Goal: Task Accomplishment & Management: Use online tool/utility

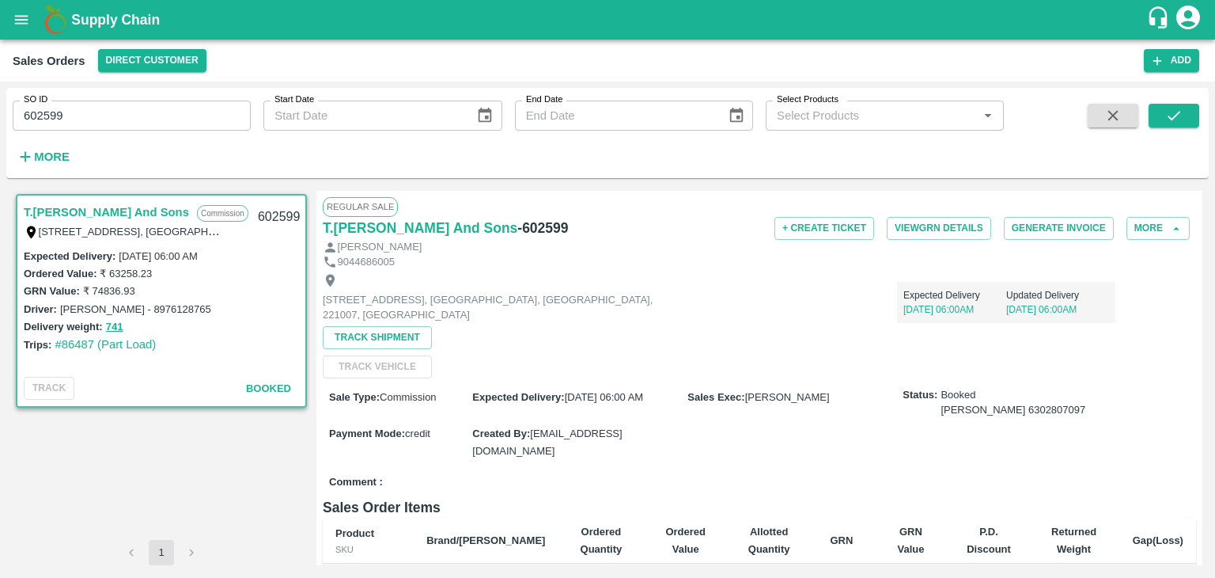
scroll to position [432, 0]
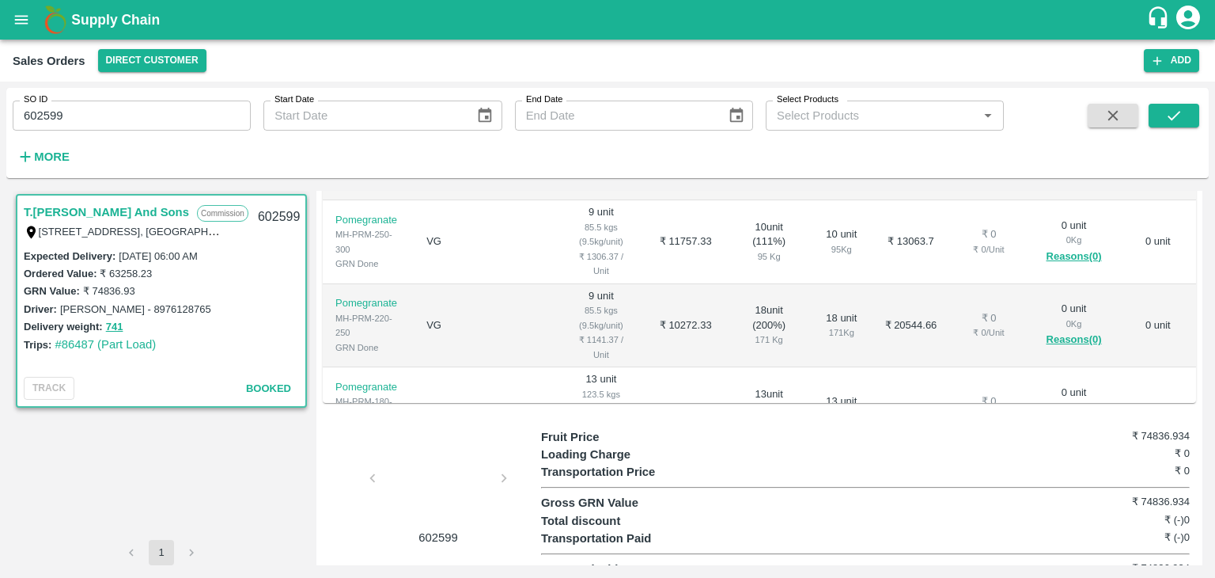
click at [81, 117] on input "602599" at bounding box center [132, 115] width 238 height 30
paste input "text"
type input "603940"
click at [1174, 114] on icon "submit" at bounding box center [1173, 115] width 17 height 17
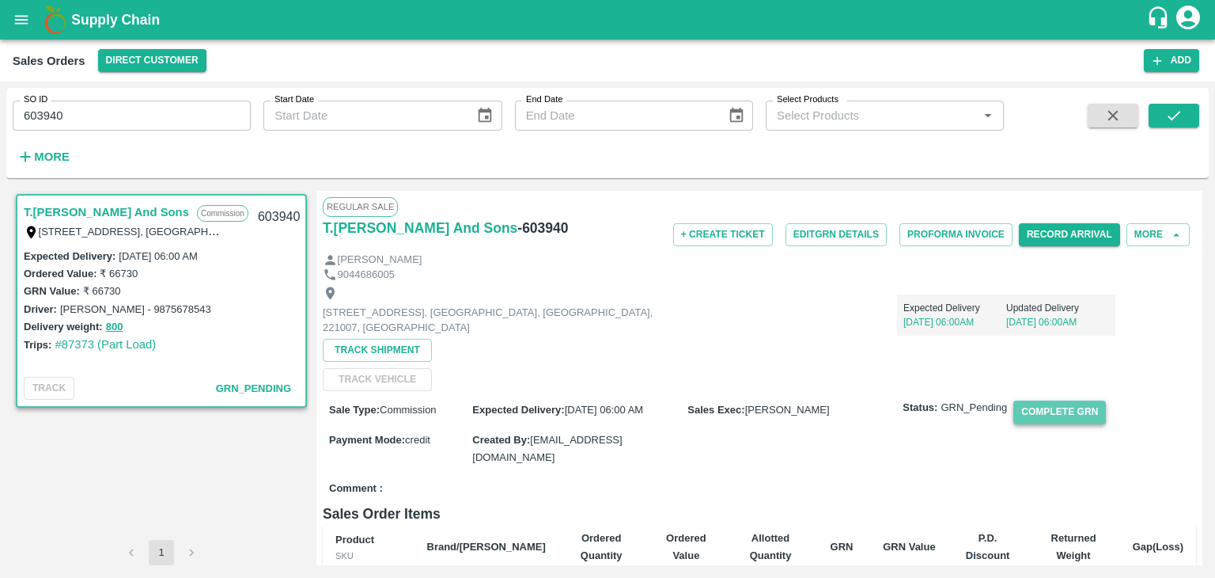
click at [1044, 409] on button "Complete GRN" at bounding box center [1059, 411] width 93 height 23
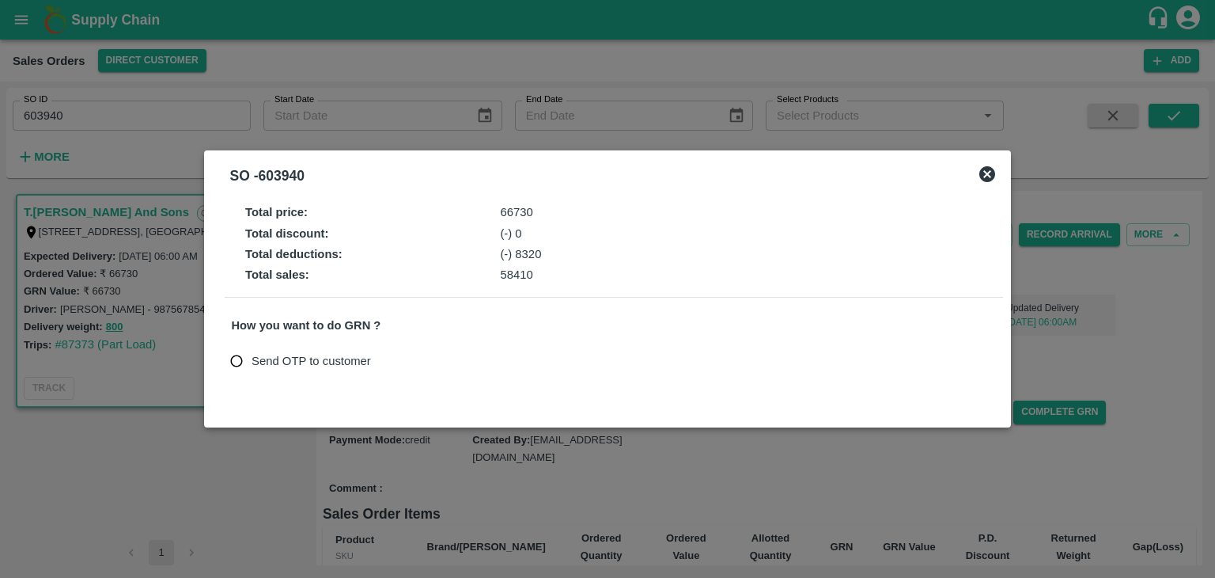
click at [337, 356] on span "Send OTP to customer" at bounding box center [311, 360] width 119 height 17
click at [252, 356] on input "Send OTP to customer" at bounding box center [236, 361] width 29 height 29
radio input "true"
click at [421, 357] on button "Send OTP" at bounding box center [416, 360] width 65 height 23
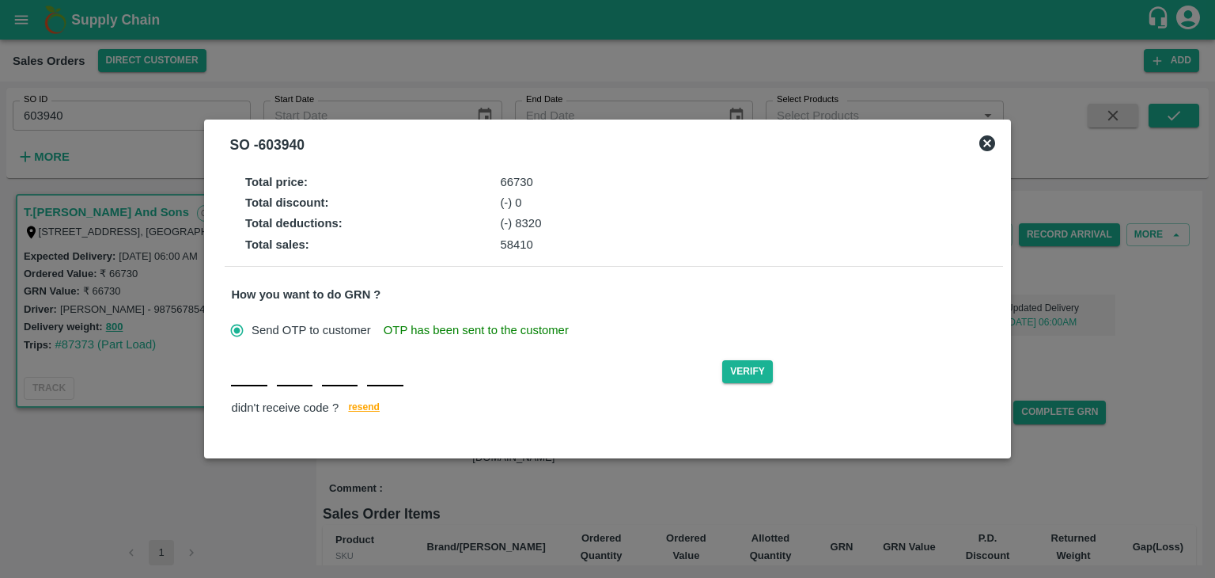
click at [242, 388] on div "Verify didn't receive code ? [GEOGRAPHIC_DATA]" at bounding box center [613, 388] width 765 height 61
type input "K"
type input "Q"
type input "I"
type input "O"
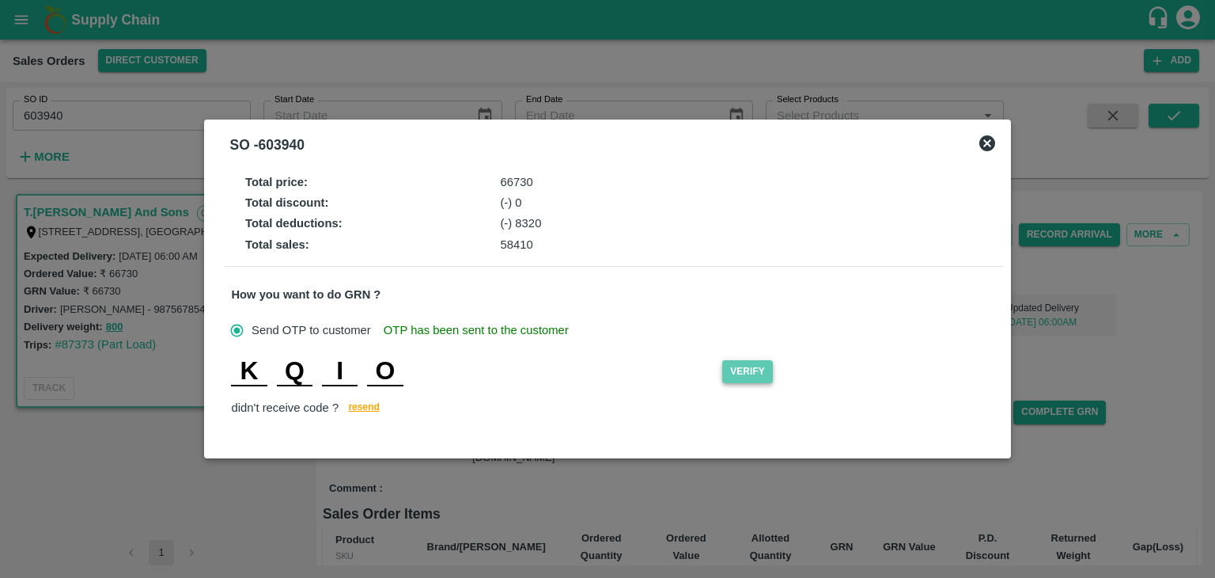
click at [754, 368] on button "Verify" at bounding box center [747, 371] width 51 height 23
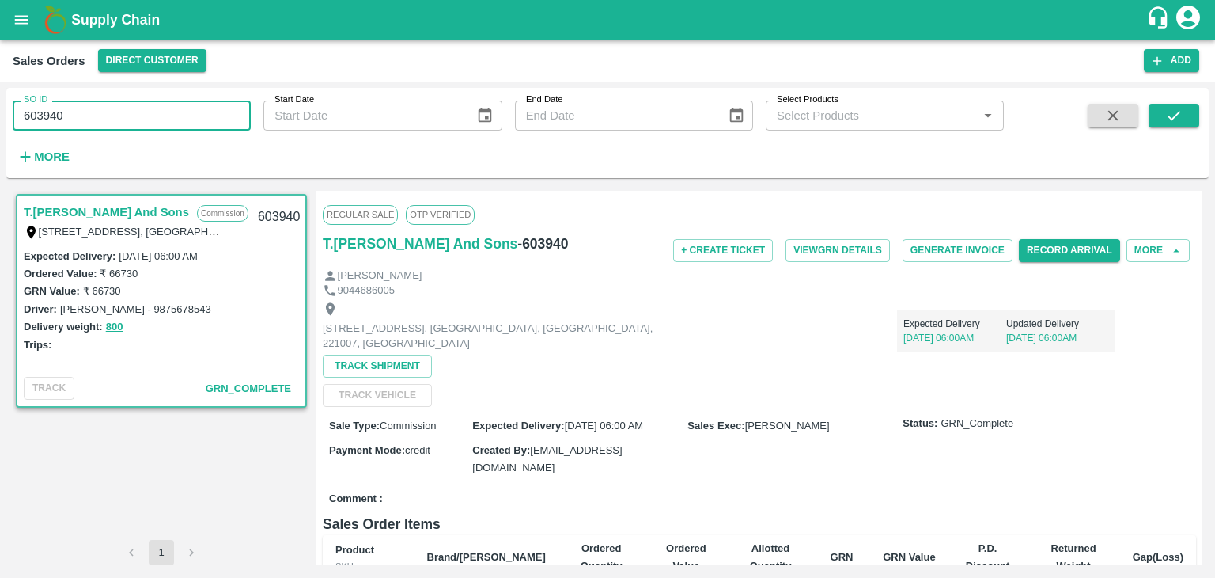
click at [150, 113] on input "603940" at bounding box center [132, 115] width 238 height 30
paste input "text"
type input "604088"
click at [1180, 118] on icon "submit" at bounding box center [1173, 115] width 17 height 17
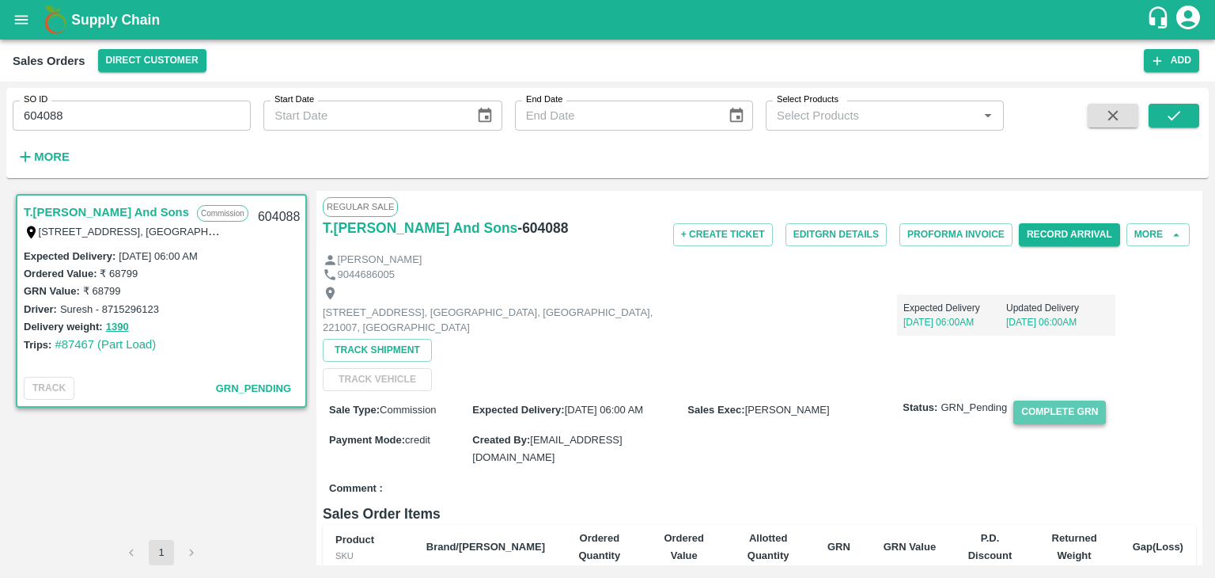
click at [1059, 418] on button "Complete GRN" at bounding box center [1059, 411] width 93 height 23
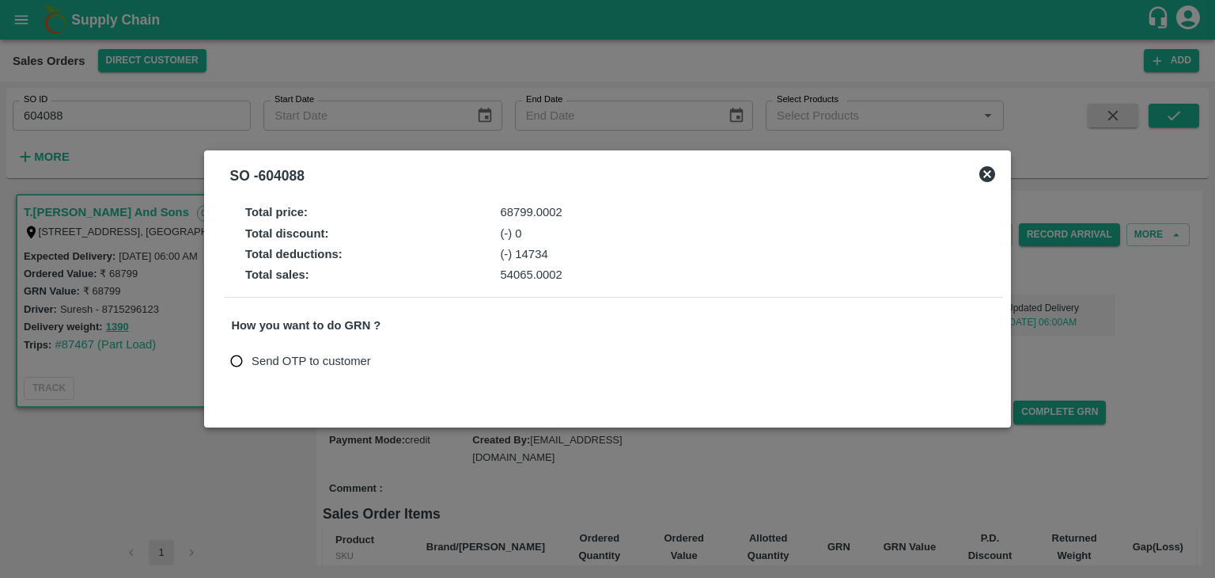
click at [362, 368] on span "Send OTP to customer" at bounding box center [311, 360] width 119 height 17
click at [252, 368] on input "Send OTP to customer" at bounding box center [236, 361] width 29 height 29
radio input "true"
click at [430, 357] on button "Send OTP" at bounding box center [416, 360] width 65 height 23
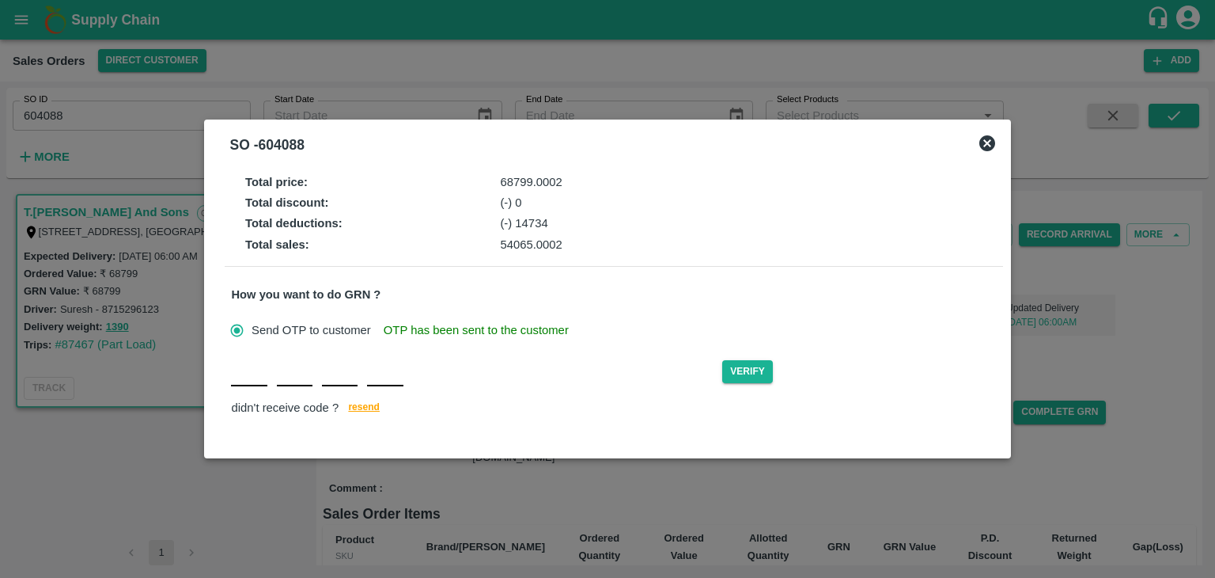
click at [249, 388] on div "Verify didn't receive code ? [GEOGRAPHIC_DATA]" at bounding box center [613, 388] width 765 height 61
type input "R"
type input "Q"
type input "S"
type input "X"
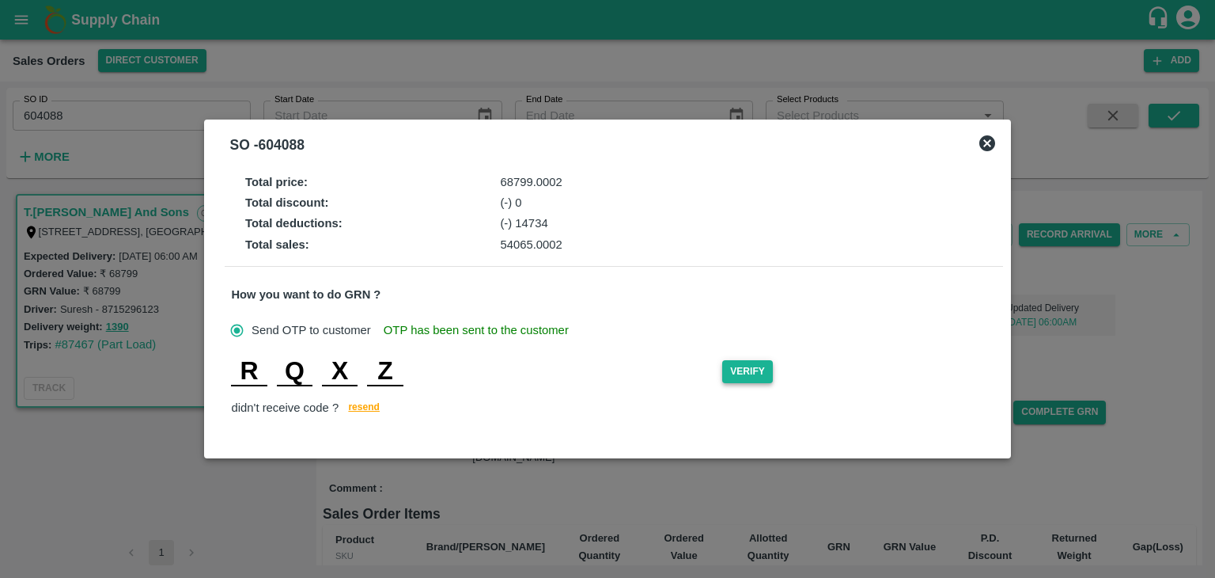
type input "Z"
click at [744, 364] on button "Verify" at bounding box center [747, 371] width 51 height 23
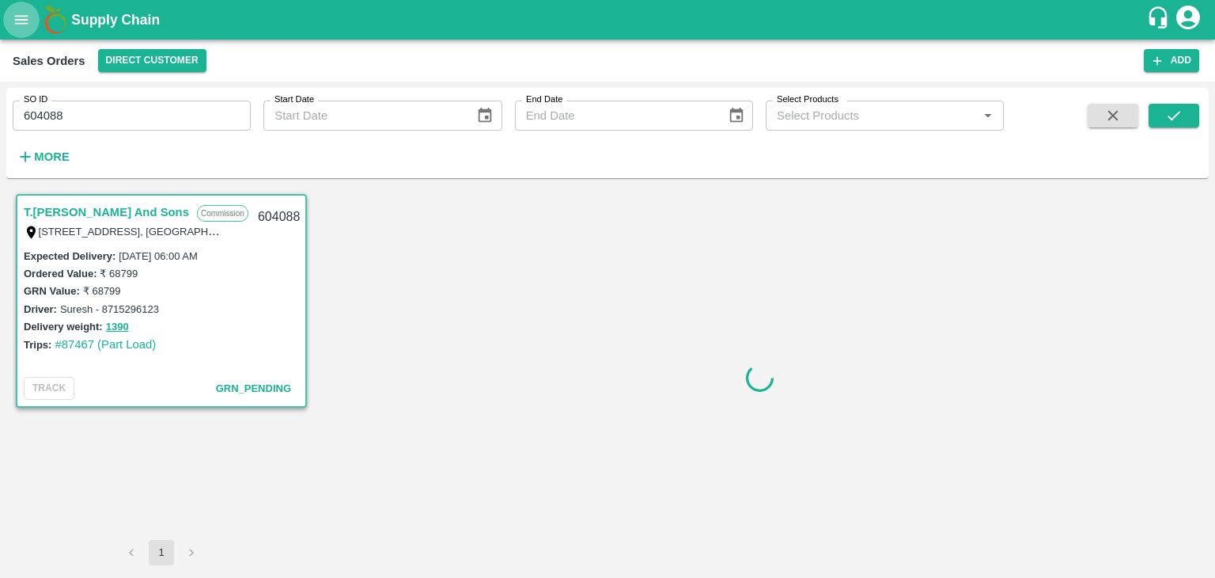
click at [13, 20] on icon "open drawer" at bounding box center [21, 19] width 17 height 17
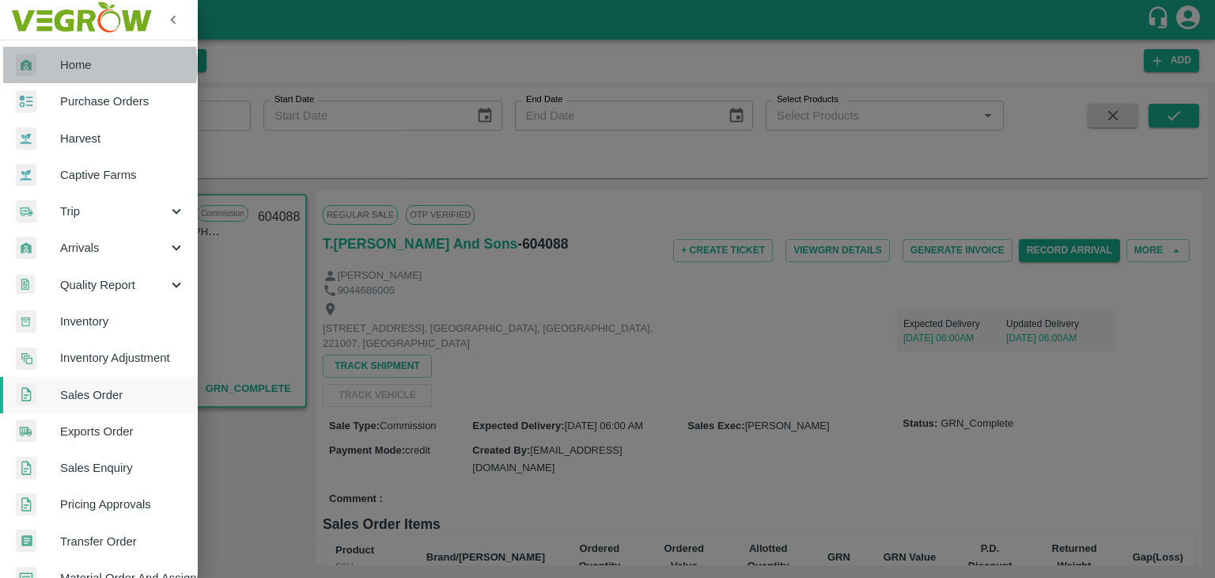
click at [99, 66] on span "Home" at bounding box center [122, 64] width 125 height 17
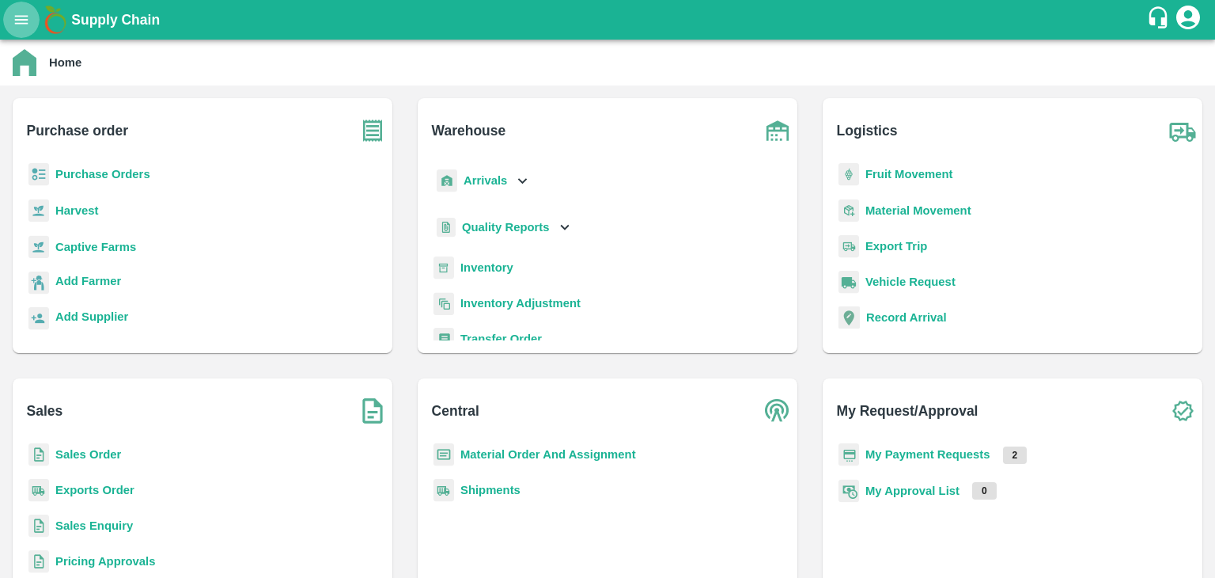
click at [21, 16] on icon "open drawer" at bounding box center [21, 19] width 13 height 9
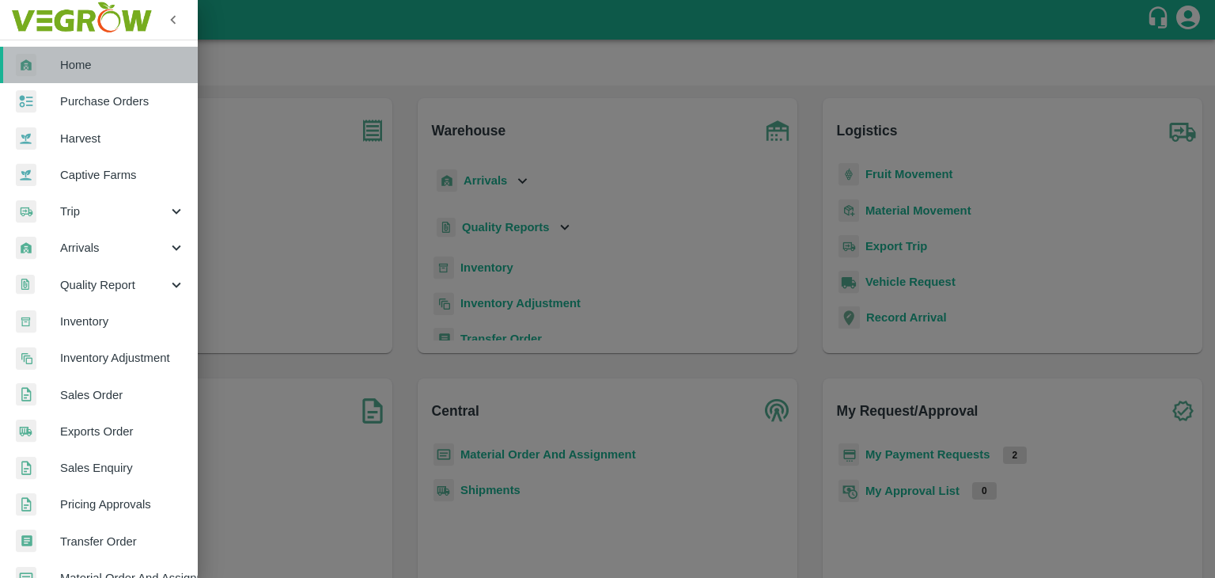
click at [101, 72] on span "Home" at bounding box center [122, 64] width 125 height 17
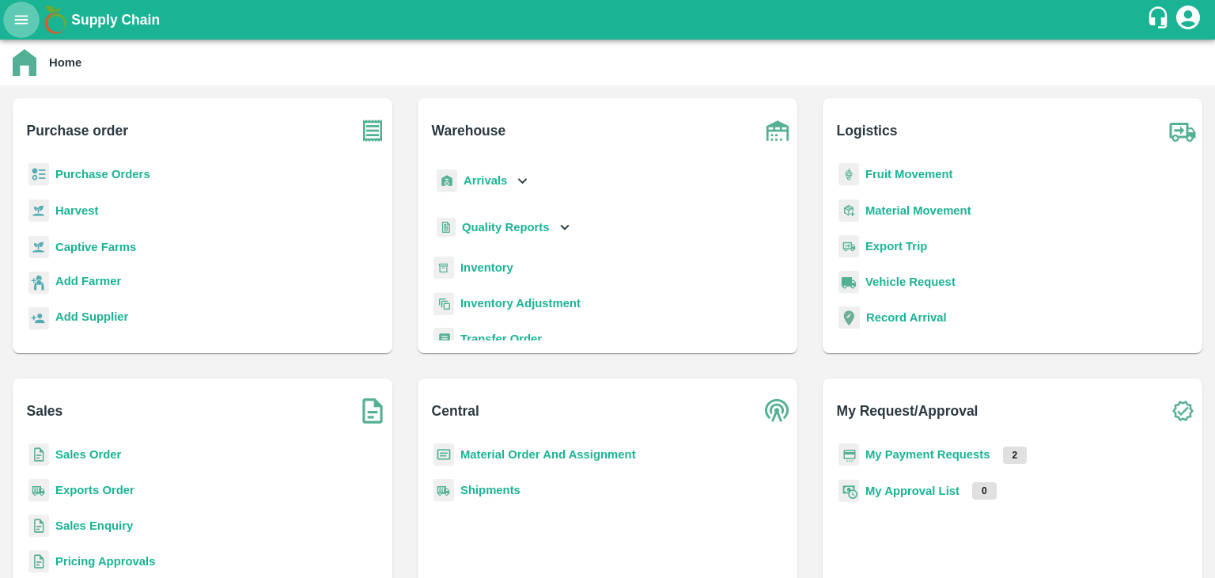
click at [28, 26] on icon "open drawer" at bounding box center [21, 19] width 17 height 17
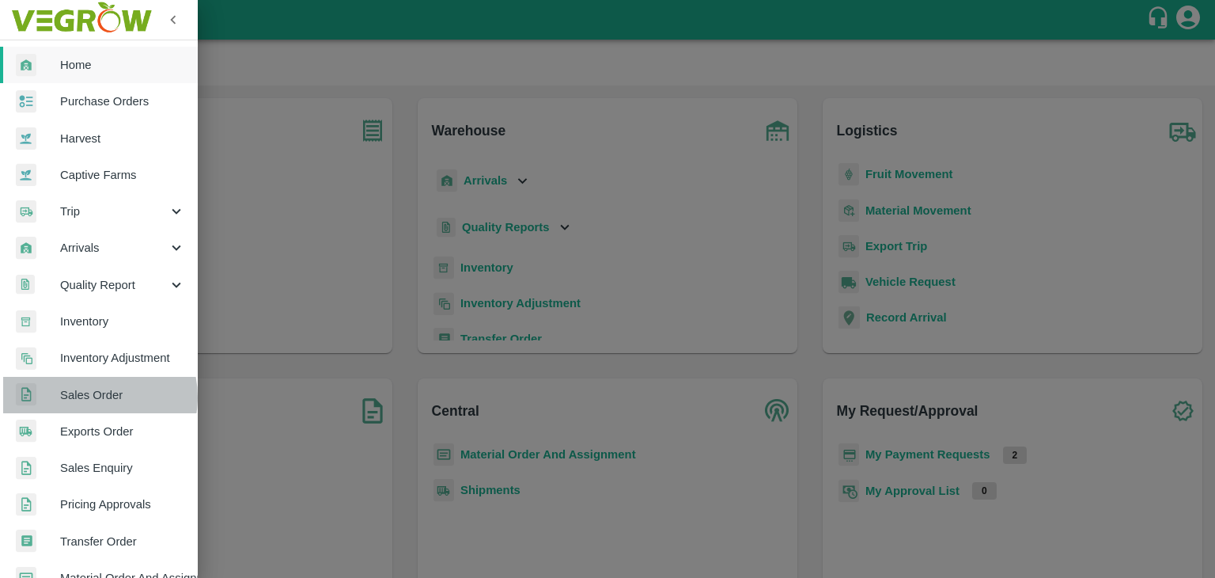
click at [92, 396] on span "Sales Order" at bounding box center [122, 394] width 125 height 17
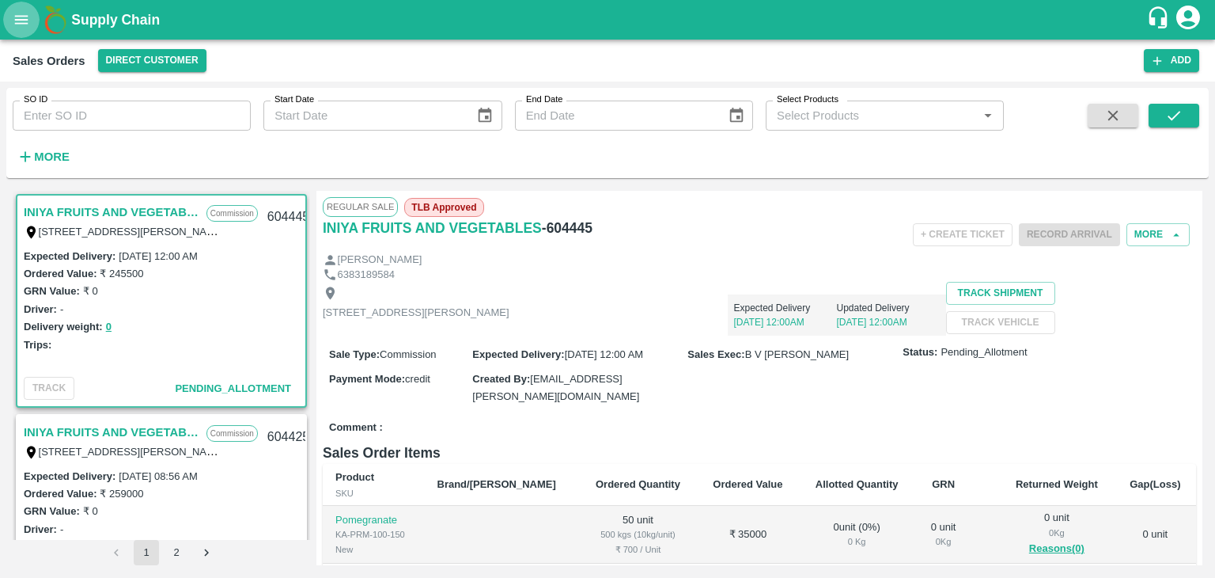
click at [28, 23] on icon "open drawer" at bounding box center [21, 19] width 13 height 9
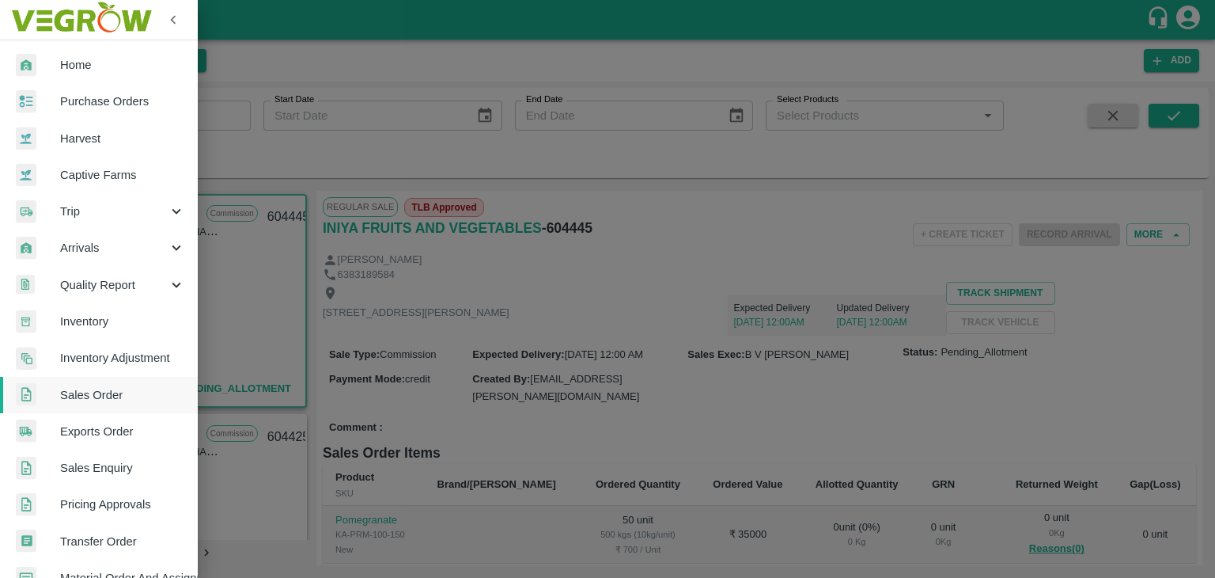
click at [82, 64] on span "Home" at bounding box center [122, 64] width 125 height 17
